Goal: Information Seeking & Learning: Learn about a topic

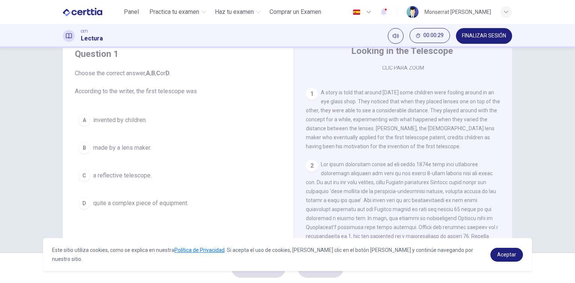
scroll to position [142, 0]
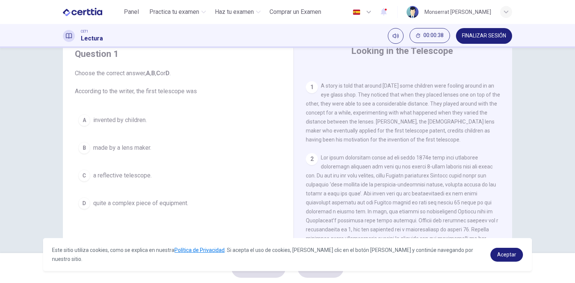
click at [136, 148] on span "made by a lens maker." at bounding box center [122, 147] width 58 height 9
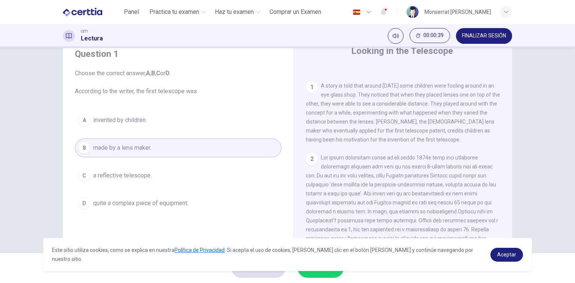
scroll to position [85, 0]
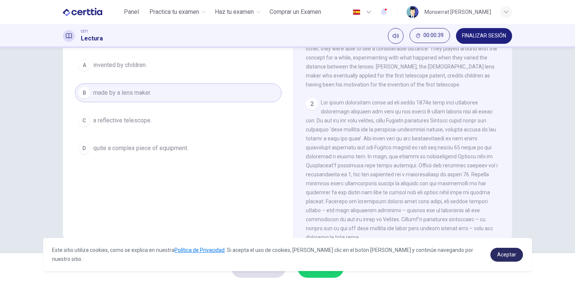
click at [359, 256] on span "Aceptar" at bounding box center [507, 255] width 19 height 6
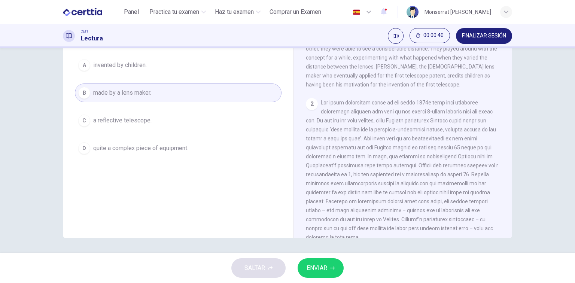
click at [342, 265] on button "ENVIAR" at bounding box center [321, 268] width 46 height 19
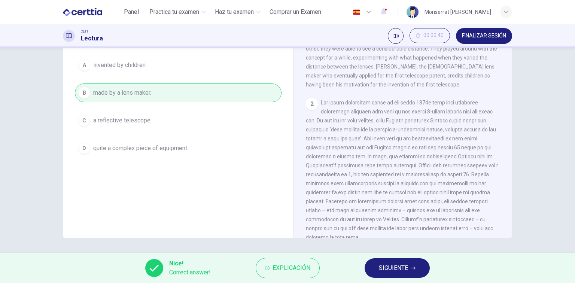
click at [359, 260] on button "SIGUIENTE" at bounding box center [397, 268] width 65 height 19
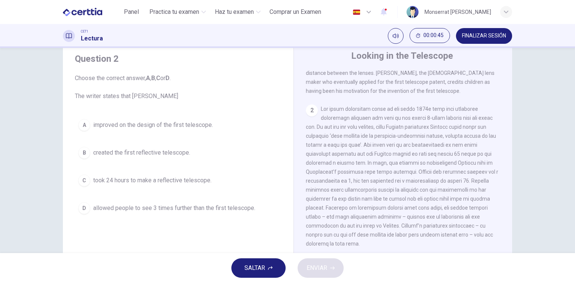
scroll to position [202, 0]
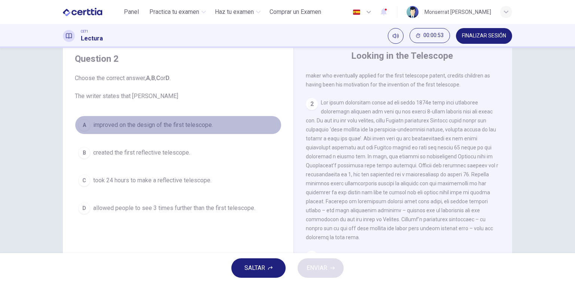
click at [131, 130] on button "A improved on the design of the first telescope." at bounding box center [178, 125] width 207 height 19
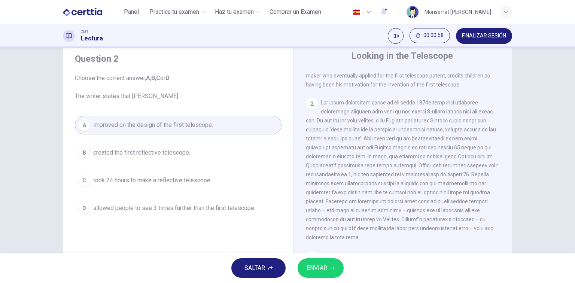
click at [326, 266] on span "ENVIAR" at bounding box center [317, 268] width 21 height 10
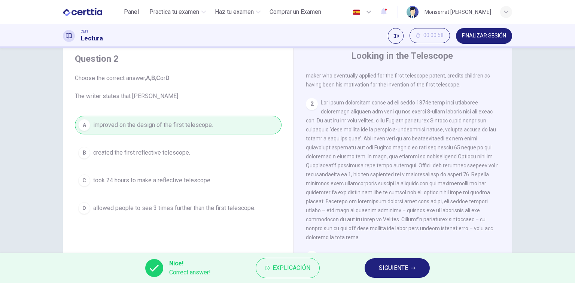
click at [359, 265] on button "SIGUIENTE" at bounding box center [397, 268] width 65 height 19
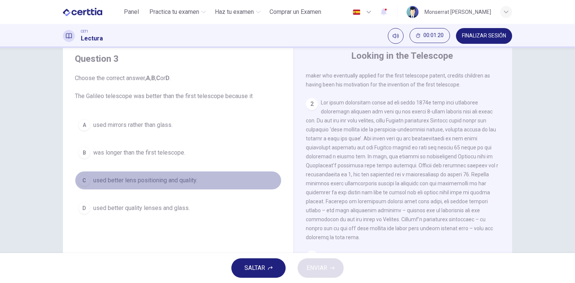
click at [229, 184] on button "C used better lens positioning and quality." at bounding box center [178, 180] width 207 height 19
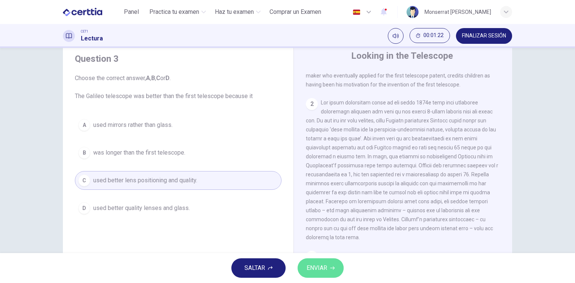
click at [329, 262] on button "ENVIAR" at bounding box center [321, 268] width 46 height 19
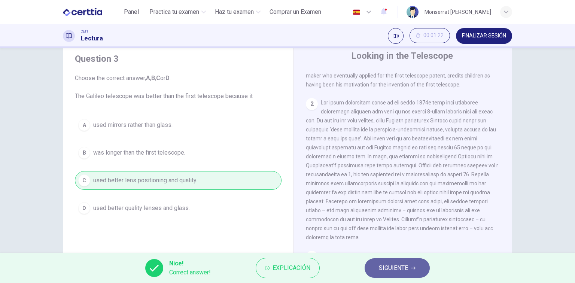
click at [359, 264] on span "SIGUIENTE" at bounding box center [393, 268] width 29 height 10
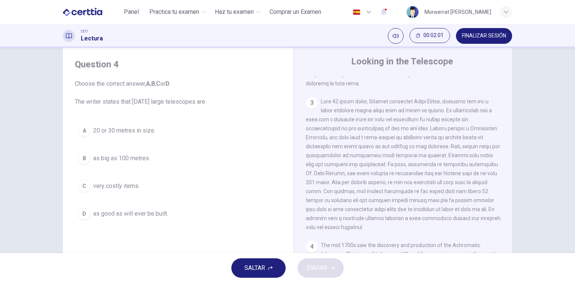
scroll to position [30, 0]
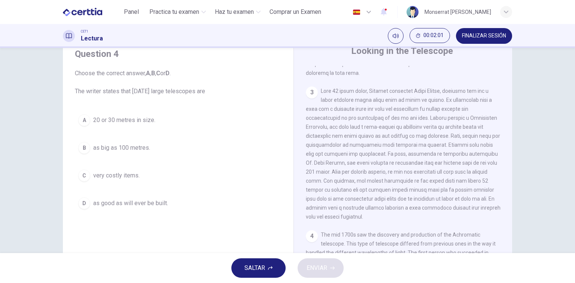
click at [148, 153] on button "B as big as 100 metres." at bounding box center [178, 148] width 207 height 19
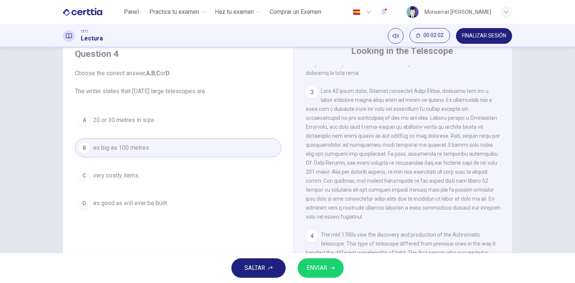
click at [316, 277] on button "ENVIAR" at bounding box center [321, 268] width 46 height 19
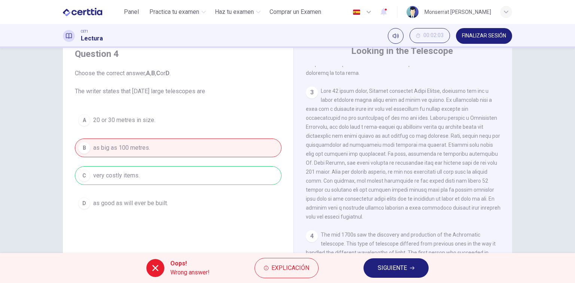
click at [124, 175] on div "A 20 or 30 metres in size. B as big as 100 metres. C very costly items. D as go…" at bounding box center [178, 162] width 207 height 102
click at [359, 271] on span "SIGUIENTE" at bounding box center [392, 268] width 29 height 10
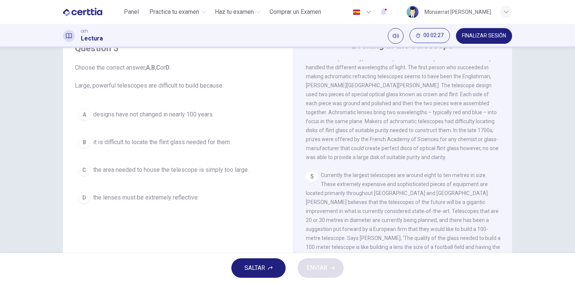
scroll to position [25, 0]
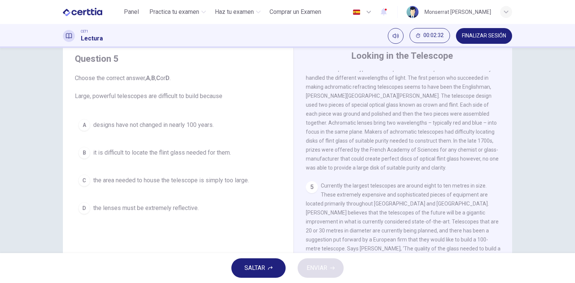
click at [183, 157] on button "B it is difficult to locate the flint glass needed for them." at bounding box center [178, 152] width 207 height 19
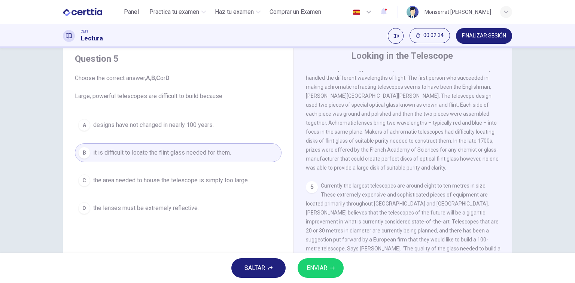
click at [312, 268] on span "ENVIAR" at bounding box center [317, 268] width 21 height 10
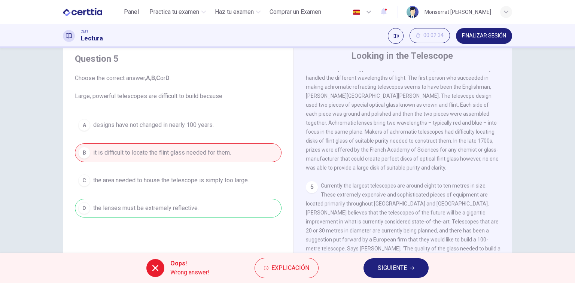
click at [150, 210] on div "A designs have not changed in nearly 100 years. B it is difficult to locate the…" at bounding box center [178, 167] width 207 height 102
click at [359, 270] on span "SIGUIENTE" at bounding box center [392, 268] width 29 height 10
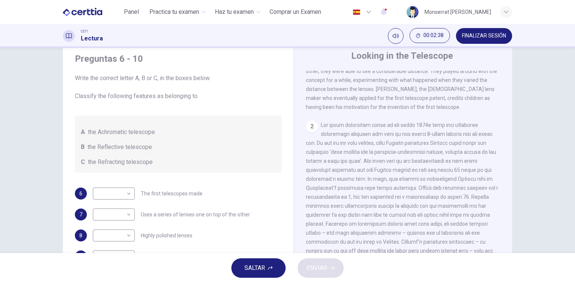
scroll to position [0, 0]
click at [125, 193] on body "Este sitio utiliza cookies, como se explica en nuestra Política de Privacidad .…" at bounding box center [287, 141] width 575 height 283
click at [128, 230] on li "C" at bounding box center [112, 229] width 42 height 12
type input "*"
click at [125, 217] on body "Este sitio utiliza cookies, como se explica en nuestra Política de Privacidad .…" at bounding box center [287, 141] width 575 height 283
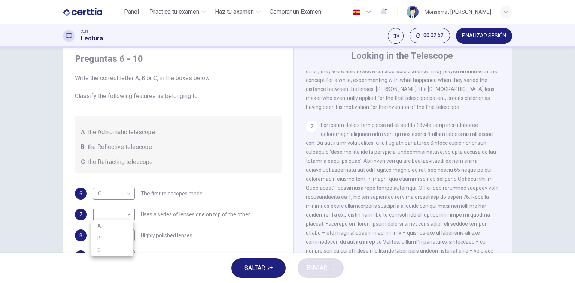
click at [121, 227] on li "A" at bounding box center [112, 226] width 42 height 12
type input "*"
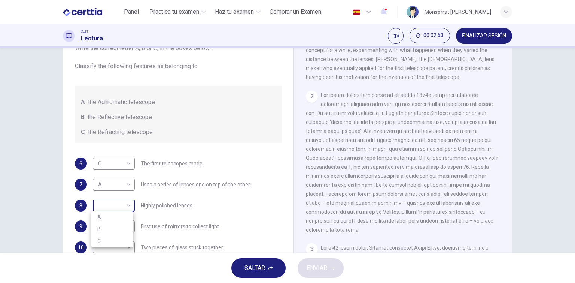
click at [122, 208] on body "Este sitio utiliza cookies, como se explica en nuestra Política de Privacidad .…" at bounding box center [287, 141] width 575 height 283
click at [200, 12] on div at bounding box center [287, 141] width 575 height 283
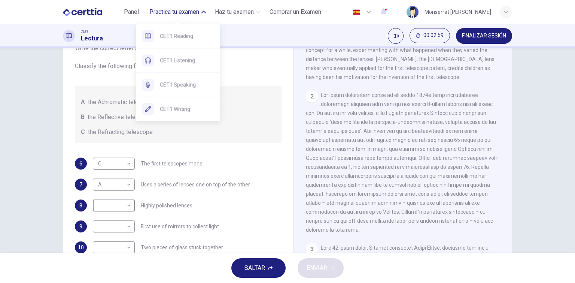
click at [202, 12] on button "Practica tu examen" at bounding box center [177, 11] width 63 height 13
drag, startPoint x: 198, startPoint y: 64, endPoint x: 309, endPoint y: 45, distance: 113.0
click at [198, 64] on span "CET1 Listening" at bounding box center [187, 60] width 54 height 9
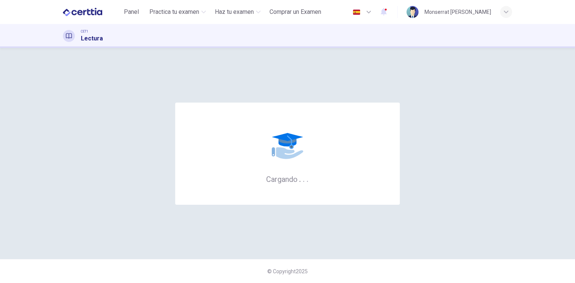
scroll to position [0, 0]
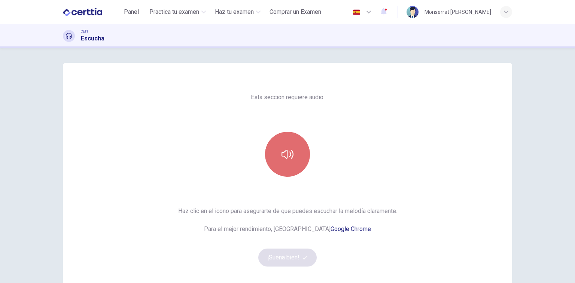
click at [290, 163] on button "button" at bounding box center [287, 154] width 45 height 45
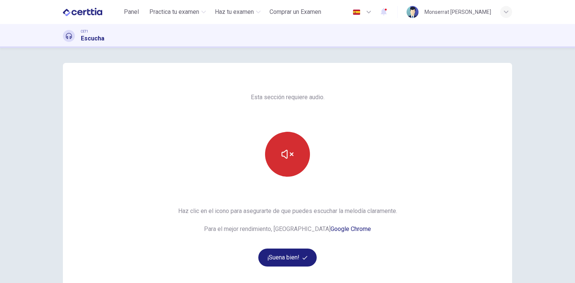
click at [290, 163] on button "button" at bounding box center [287, 154] width 45 height 45
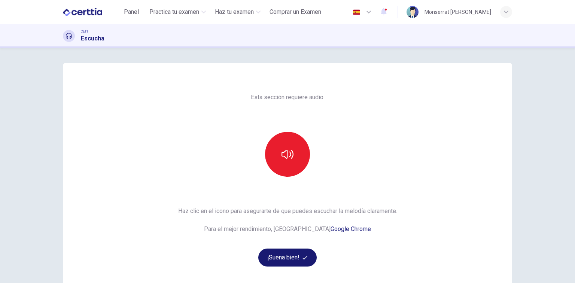
click at [303, 255] on button "¡Suena bien!" at bounding box center [288, 258] width 58 height 18
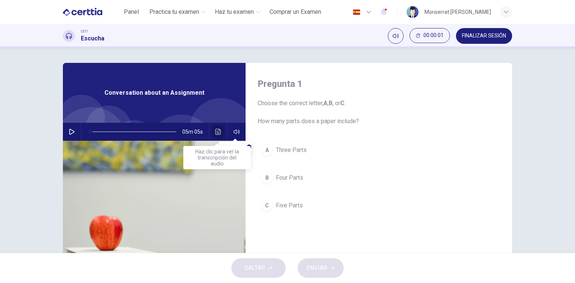
click at [218, 131] on icon "Haz clic para ver la transcripción del audio" at bounding box center [218, 132] width 6 height 6
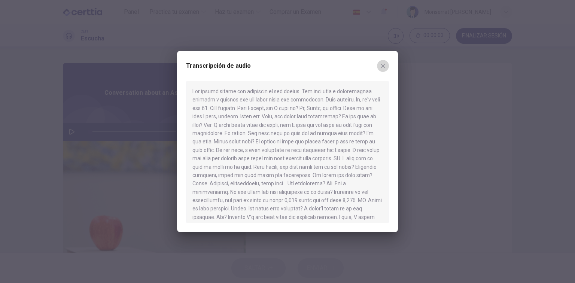
click at [384, 64] on icon "button" at bounding box center [383, 66] width 6 height 6
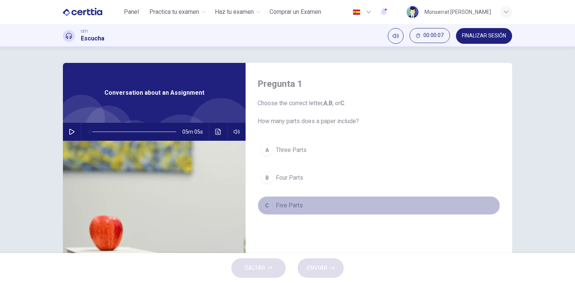
click at [272, 206] on button "C Five Parts" at bounding box center [379, 205] width 243 height 19
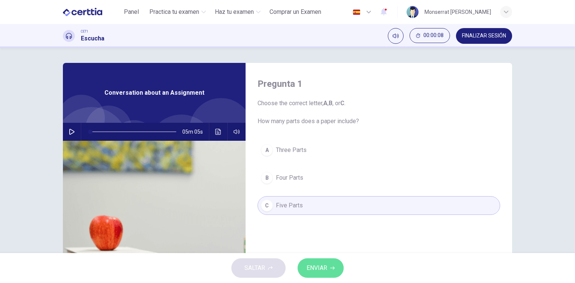
click at [313, 268] on span "ENVIAR" at bounding box center [317, 268] width 21 height 10
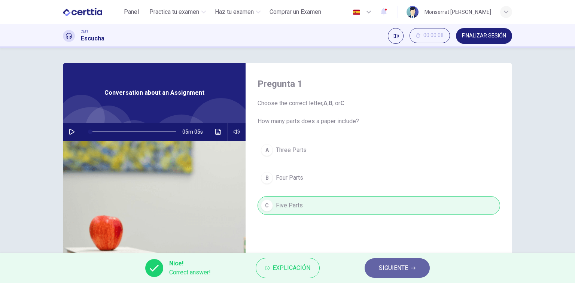
click at [389, 267] on span "SIGUIENTE" at bounding box center [393, 268] width 29 height 10
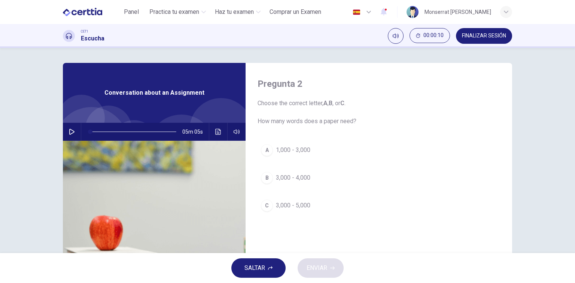
click at [215, 129] on icon "Haz clic para ver la transcripción del audio" at bounding box center [218, 132] width 6 height 6
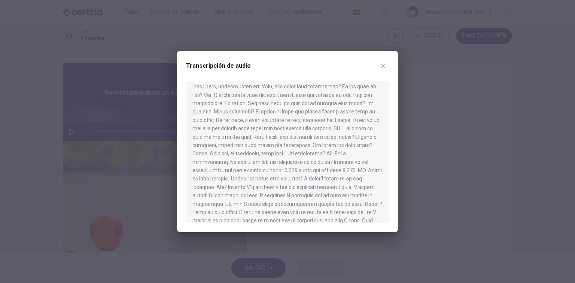
scroll to position [90, 0]
click at [429, 182] on div at bounding box center [287, 141] width 575 height 283
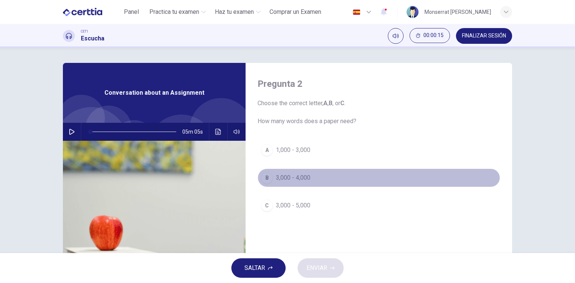
click at [311, 181] on button "B 3,000 - 4,000" at bounding box center [379, 178] width 243 height 19
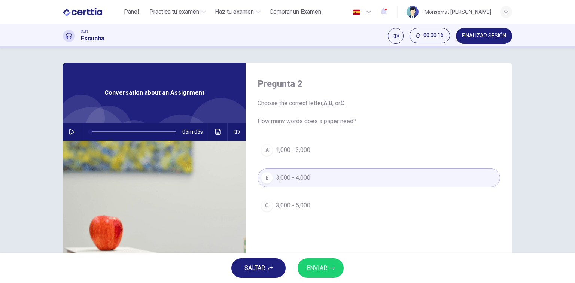
click at [326, 265] on span "ENVIAR" at bounding box center [317, 268] width 21 height 10
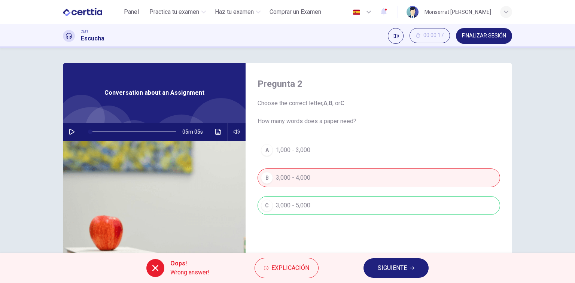
click at [329, 208] on div "A 1,000 - 3,000 B 3,000 - 4,000 C 3,000 - 5,000" at bounding box center [379, 185] width 243 height 89
click at [399, 269] on span "SIGUIENTE" at bounding box center [392, 268] width 29 height 10
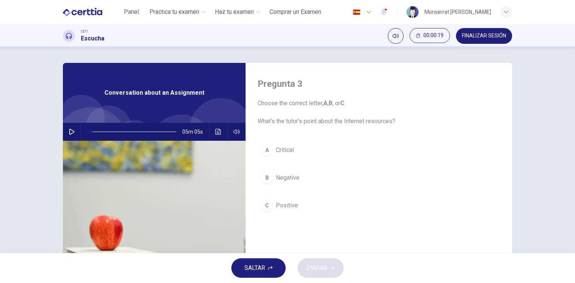
click at [300, 180] on button "B Negative" at bounding box center [379, 178] width 243 height 19
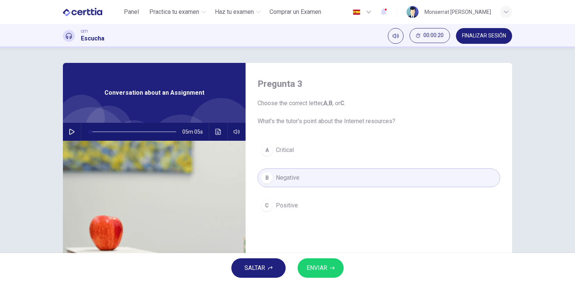
click at [300, 160] on div "A Critical B Negative C Positive" at bounding box center [379, 185] width 243 height 89
click at [284, 150] on span "Critical" at bounding box center [285, 150] width 18 height 9
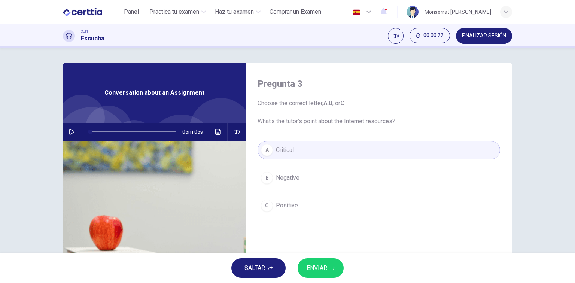
click at [329, 265] on button "ENVIAR" at bounding box center [321, 268] width 46 height 19
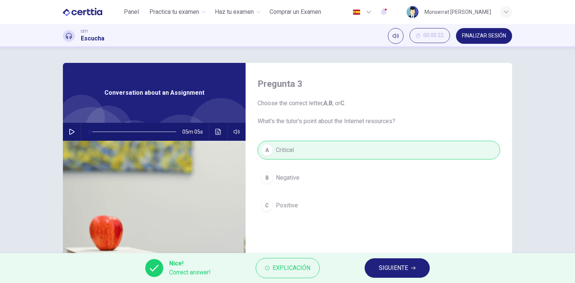
click at [387, 270] on span "SIGUIENTE" at bounding box center [393, 268] width 29 height 10
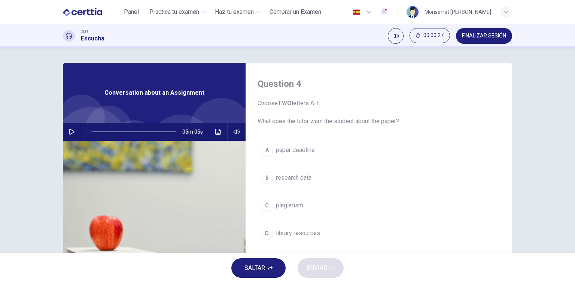
click at [302, 209] on span "plagiarism" at bounding box center [289, 205] width 27 height 9
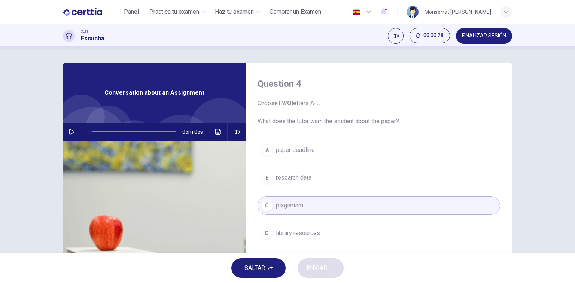
click at [323, 263] on div "SALTAR ENVIAR" at bounding box center [287, 268] width 575 height 30
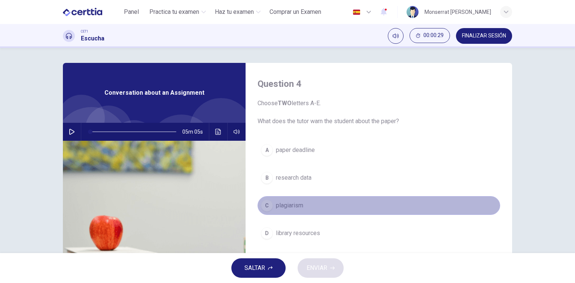
click at [295, 212] on button "C plagiarism" at bounding box center [379, 205] width 243 height 19
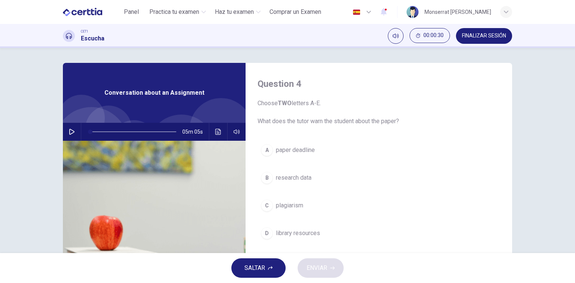
drag, startPoint x: 245, startPoint y: 194, endPoint x: 269, endPoint y: 204, distance: 25.4
click at [249, 194] on div "Question 4 Choose TWO letters A-E. What does the tutor warn the student about t…" at bounding box center [379, 193] width 267 height 260
click at [276, 208] on span "plagiarism" at bounding box center [289, 205] width 27 height 9
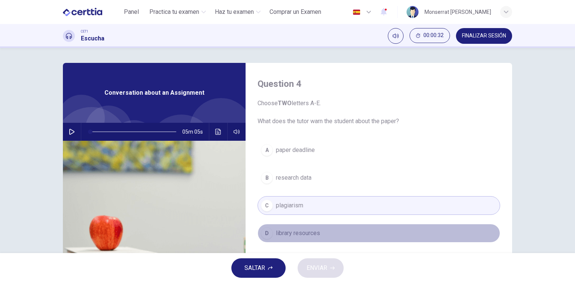
click at [280, 234] on span "library resources" at bounding box center [298, 233] width 44 height 9
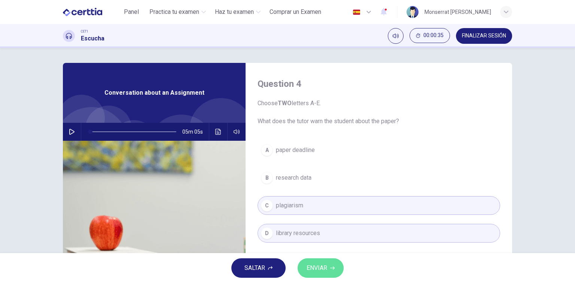
click at [329, 266] on button "ENVIAR" at bounding box center [321, 268] width 46 height 19
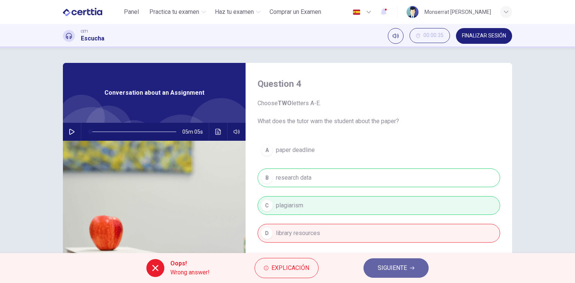
click at [388, 270] on span "SIGUIENTE" at bounding box center [392, 268] width 29 height 10
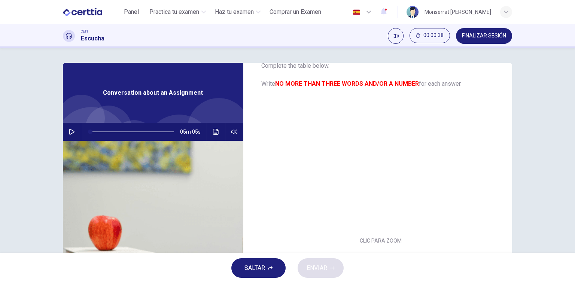
scroll to position [0, 0]
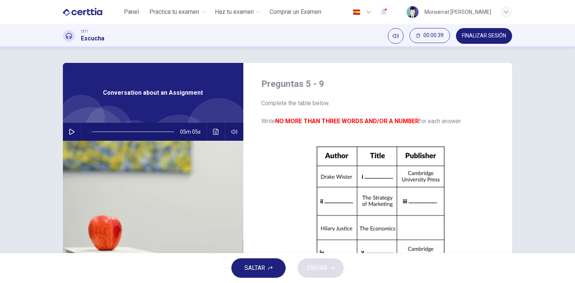
click at [268, 261] on button "SALTAR" at bounding box center [259, 268] width 54 height 19
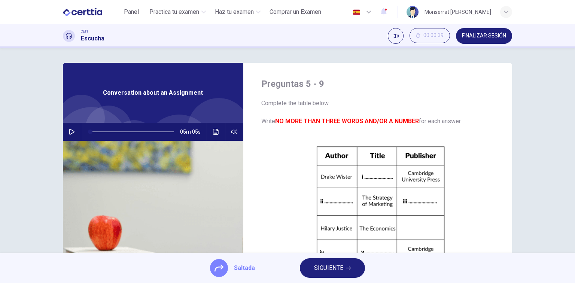
click at [333, 265] on span "SIGUIENTE" at bounding box center [328, 268] width 29 height 10
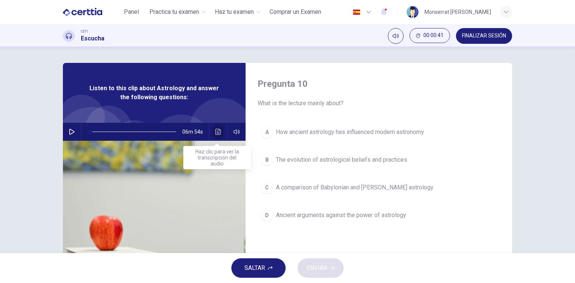
click at [215, 133] on icon "Haz clic para ver la transcripción del audio" at bounding box center [218, 132] width 6 height 6
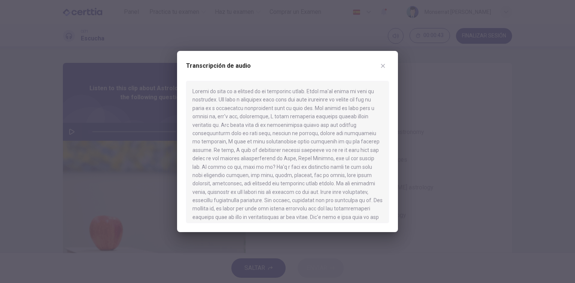
click at [172, 175] on div at bounding box center [287, 141] width 575 height 283
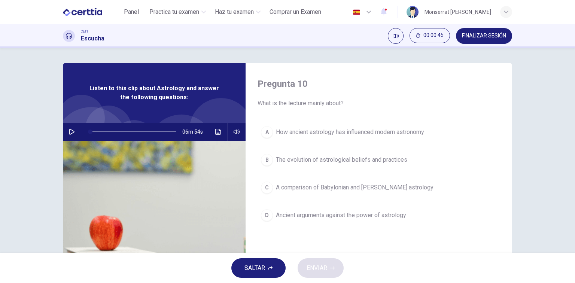
click at [496, 39] on button "FINALIZAR SESIÓN" at bounding box center [484, 36] width 56 height 16
